Goal: Task Accomplishment & Management: Use online tool/utility

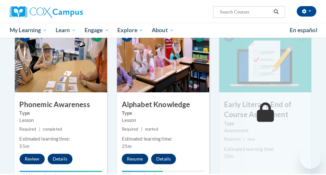
scroll to position [362, 0]
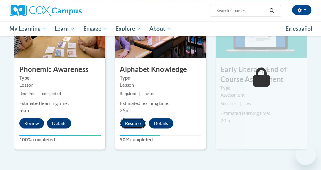
click at [127, 118] on button "Resume" at bounding box center [133, 123] width 26 height 10
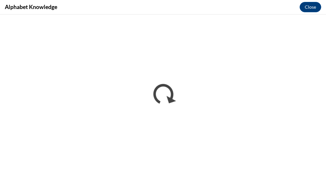
scroll to position [0, 0]
